Goal: Task Accomplishment & Management: Complete application form

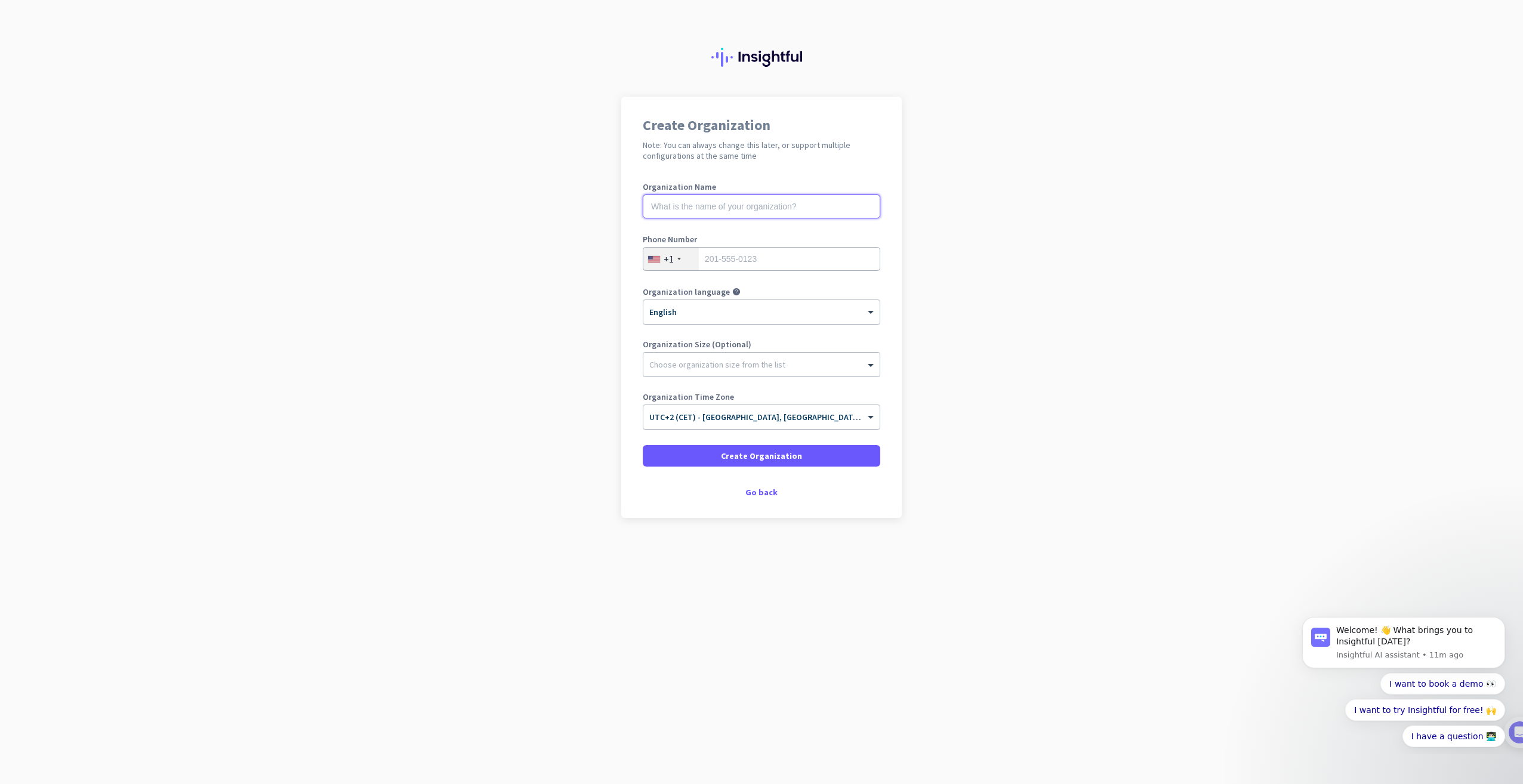
click at [709, 206] on input "text" at bounding box center [762, 206] width 237 height 24
type input "AQ Group"
click at [661, 258] on div "+1" at bounding box center [671, 258] width 56 height 23
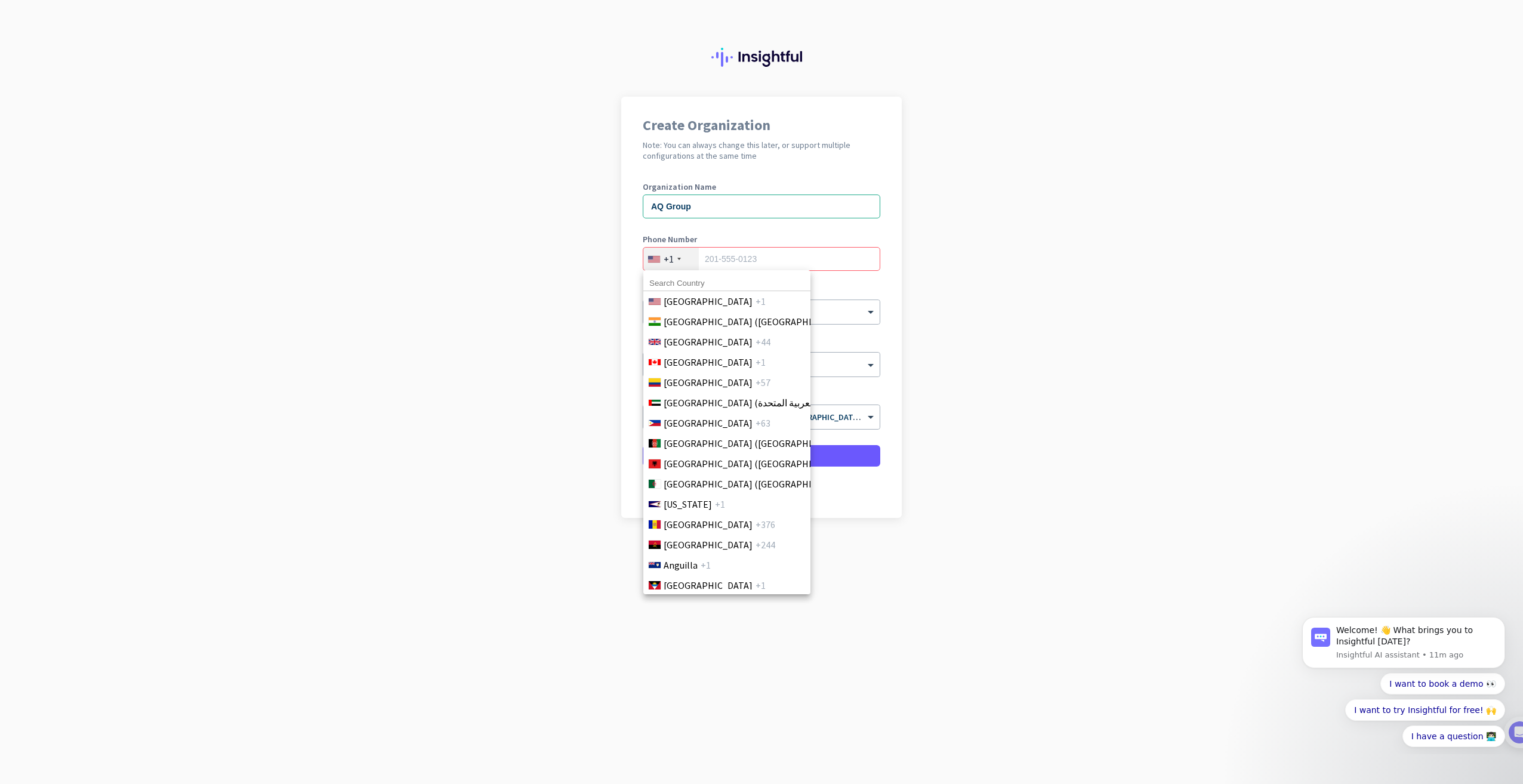
click at [685, 282] on input at bounding box center [727, 284] width 167 height 16
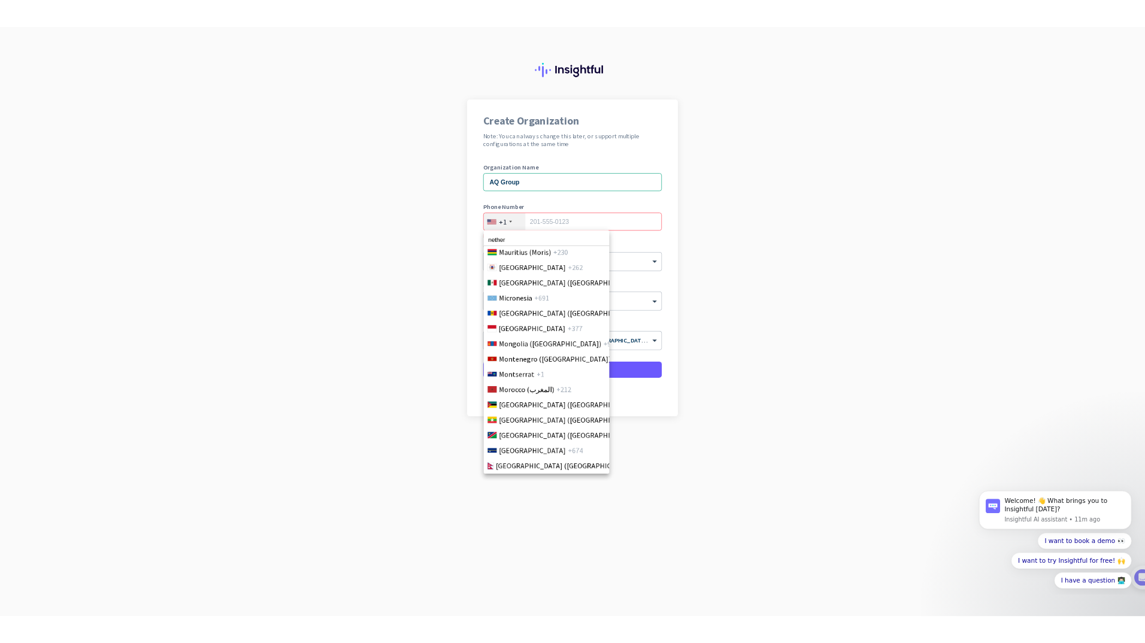
scroll to position [3061, 0]
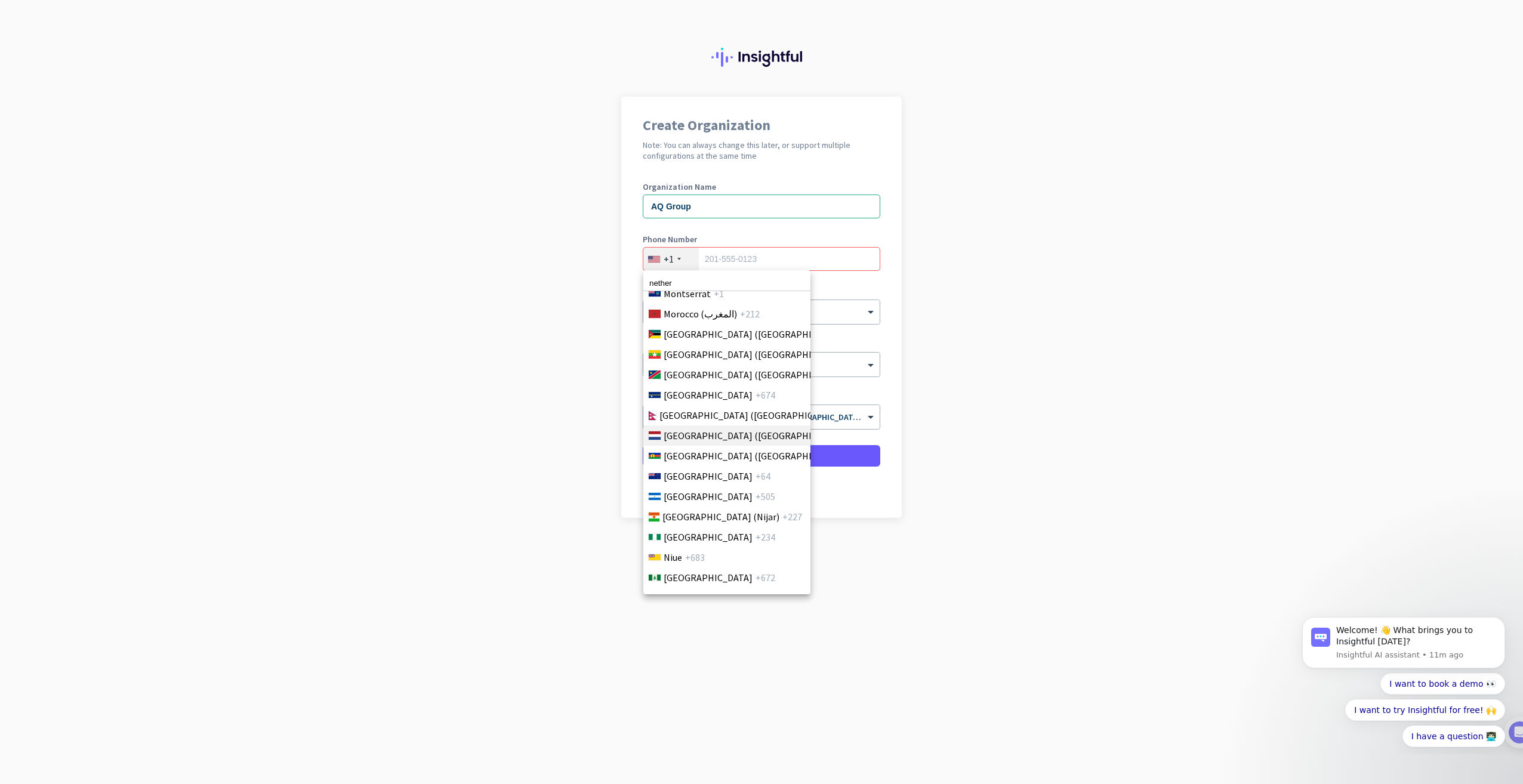
type input "nether"
click at [718, 434] on span "[GEOGRAPHIC_DATA] ([GEOGRAPHIC_DATA])" at bounding box center [757, 435] width 186 height 14
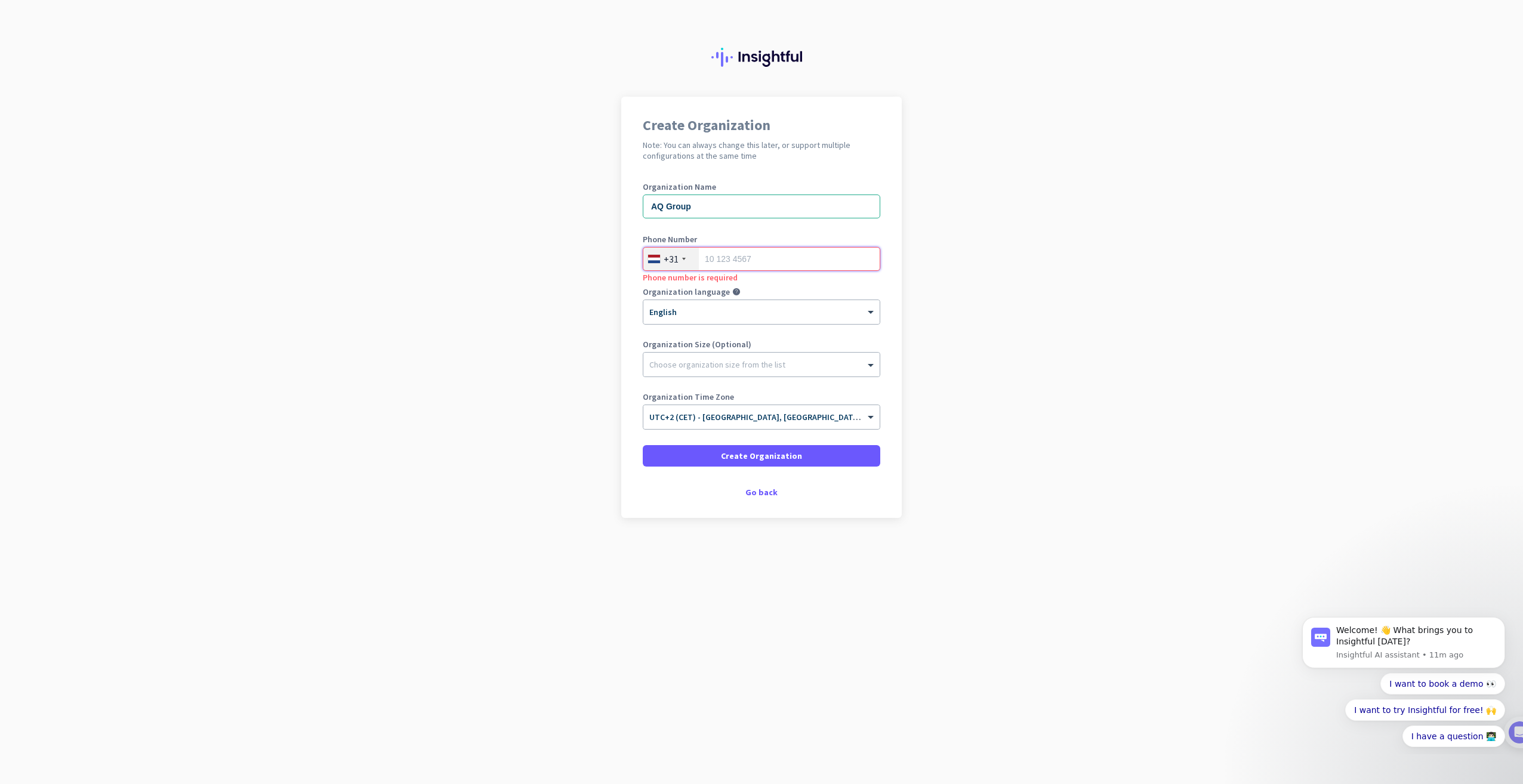
click at [728, 258] on input "tel" at bounding box center [762, 259] width 237 height 24
type input "314760710"
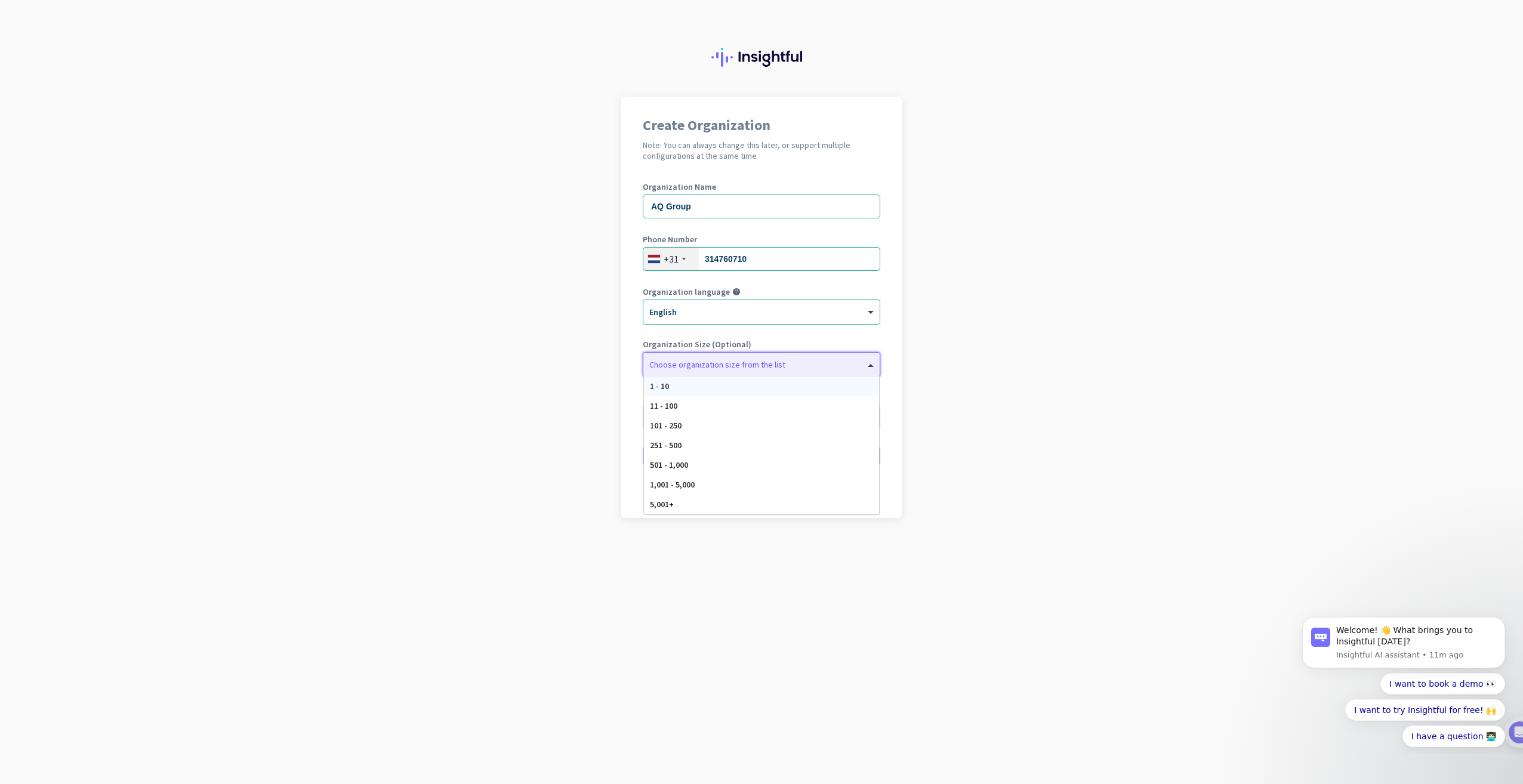
click at [761, 368] on div "Choose organization size from the list" at bounding box center [717, 364] width 136 height 11
click at [705, 425] on div "101 - 250" at bounding box center [762, 425] width 235 height 20
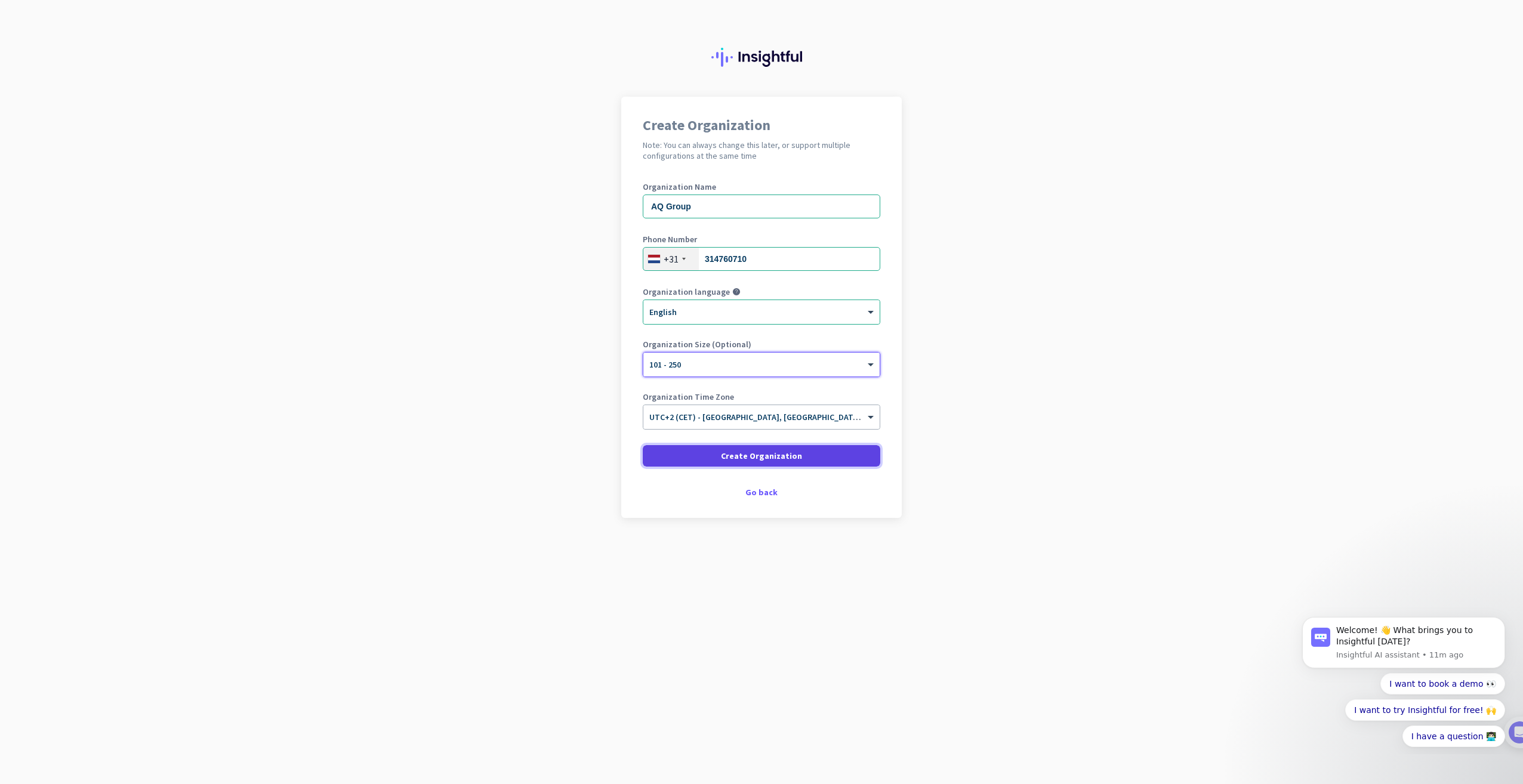
click at [750, 454] on span "Create Organization" at bounding box center [761, 455] width 81 height 12
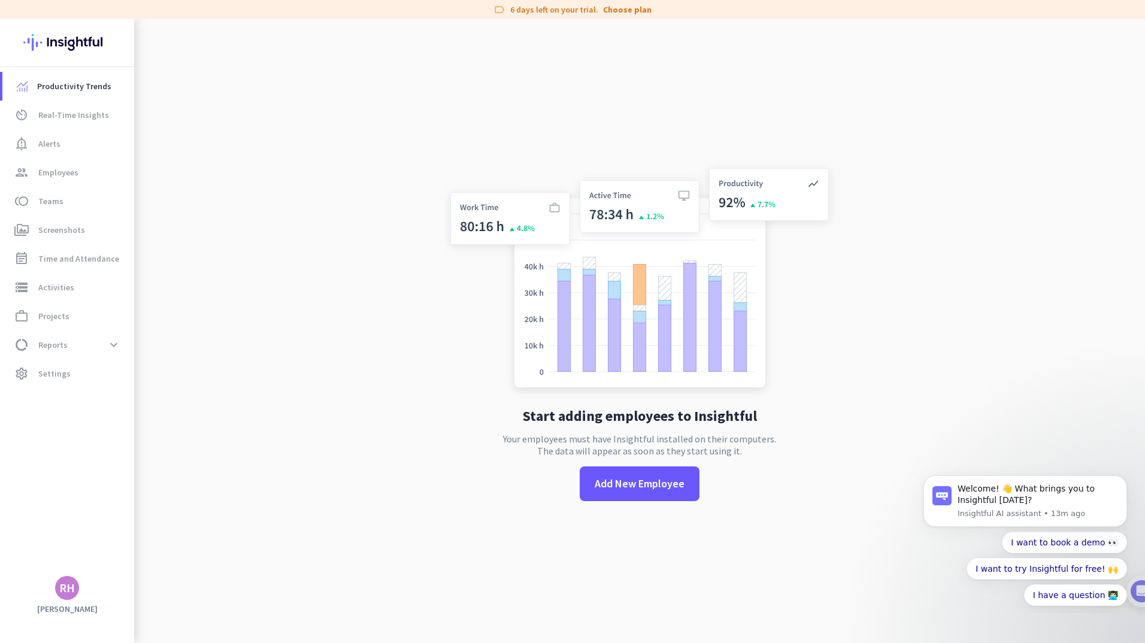
click at [907, 253] on app-no-employees "Start adding employees to Insightful Your employees must have Insightful instal…" at bounding box center [639, 340] width 1010 height 643
click at [910, 152] on app-no-employees "Start adding employees to Insightful Your employees must have Insightful instal…" at bounding box center [639, 340] width 1010 height 643
click at [441, 101] on div "Start adding employees to Insightful Your employees must have Insightful instal…" at bounding box center [639, 340] width 396 height 643
click at [433, 378] on app-no-employees "Start adding employees to Insightful Your employees must have Insightful instal…" at bounding box center [639, 340] width 1010 height 643
